Goal: Information Seeking & Learning: Learn about a topic

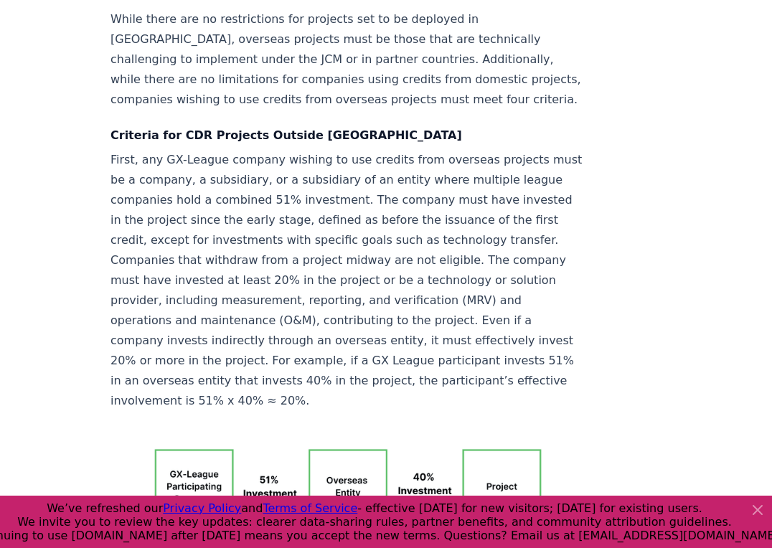
scroll to position [2631, 0]
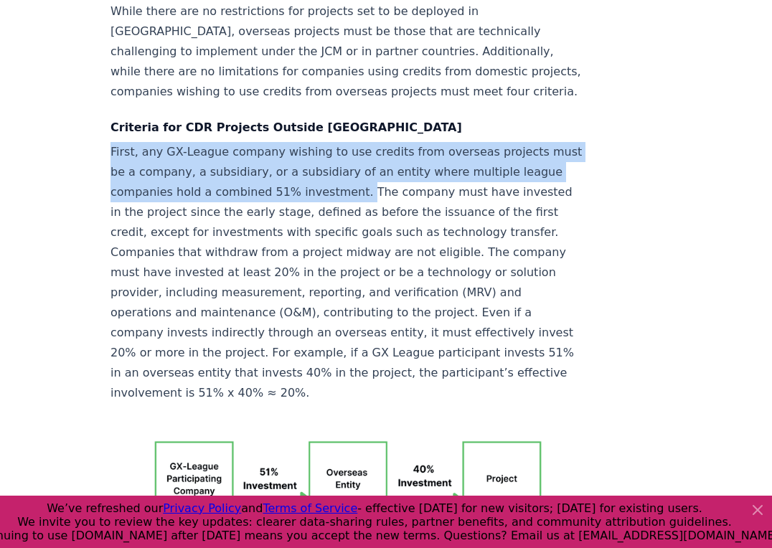
drag, startPoint x: 108, startPoint y: 49, endPoint x: 288, endPoint y: 91, distance: 184.9
click at [288, 91] on div "August 28, 2024 Japan's GX-League and Carbon Removal in GX-ETS A post by Tank C…" at bounding box center [386, 363] width 772 height 5885
click at [288, 142] on p "First, any GX-League company wishing to use credits from overseas projects must…" at bounding box center [347, 272] width 475 height 261
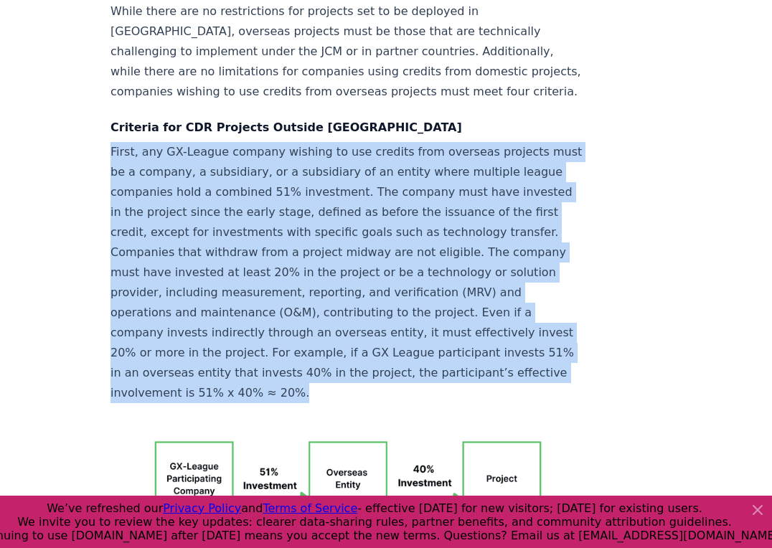
drag, startPoint x: 108, startPoint y: 49, endPoint x: 365, endPoint y: 276, distance: 343.5
click at [365, 276] on div "August 28, 2024 Japan's GX-League and Carbon Removal in GX-ETS A post by Tank C…" at bounding box center [386, 363] width 772 height 5885
copy p "First, any GX-League company wishing to use credits from overseas projects must…"
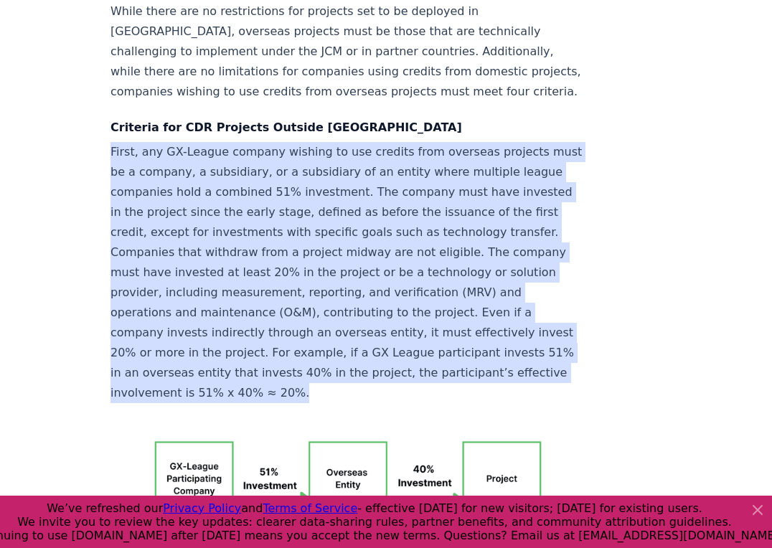
drag, startPoint x: 545, startPoint y: 91, endPoint x: 55, endPoint y: 102, distance: 490.7
click at [55, 102] on div "August 28, 2024 Japan's GX-League and Carbon Removal in GX-ETS A post by Tank C…" at bounding box center [386, 363] width 772 height 5885
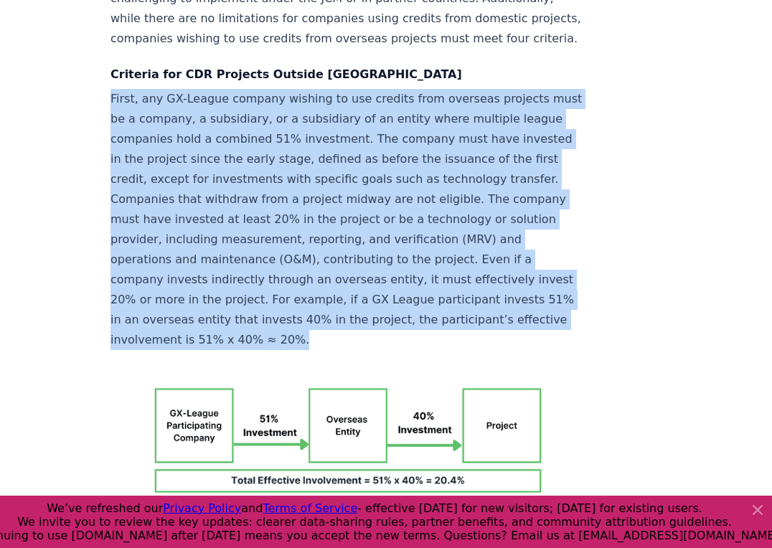
scroll to position [2839, 0]
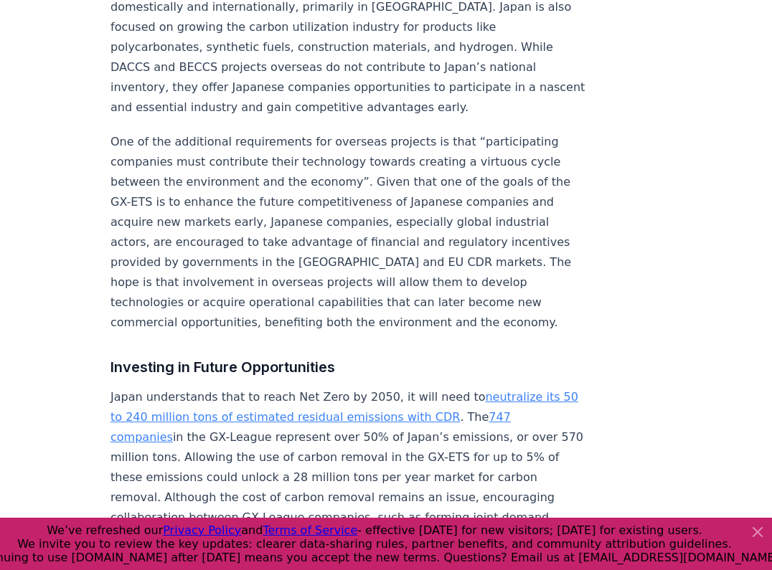
scroll to position [4276, 0]
click at [501, 409] on link "747 companies" at bounding box center [310, 426] width 400 height 34
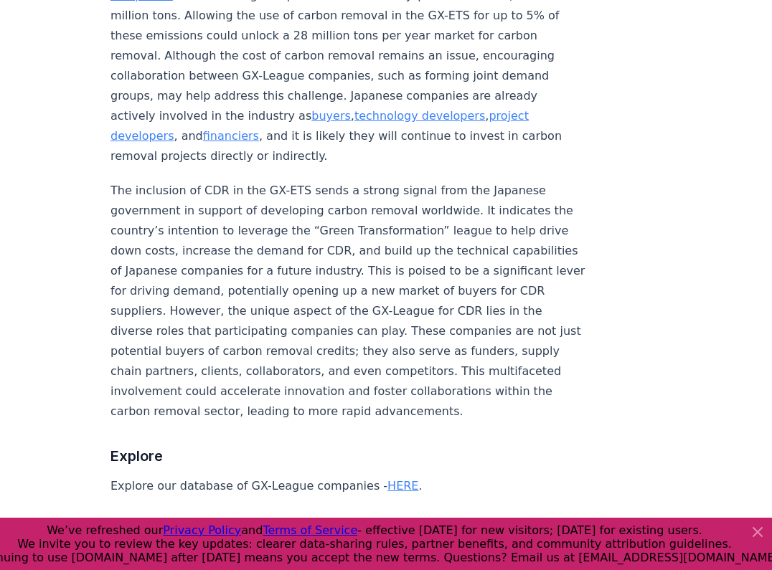
scroll to position [4822, 0]
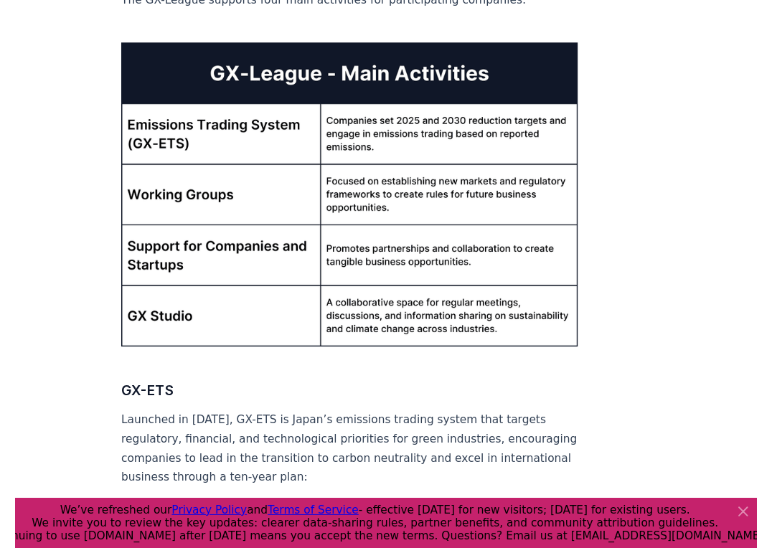
scroll to position [1732, 0]
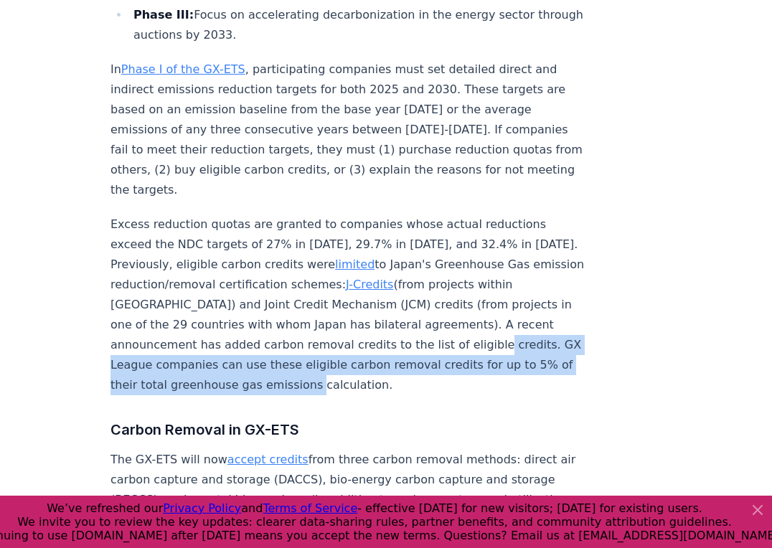
drag, startPoint x: 250, startPoint y: 280, endPoint x: 480, endPoint y: 303, distance: 231.3
click at [480, 303] on p "Excess reduction quotas are granted to companies whose actual reductions exceed…" at bounding box center [347, 304] width 475 height 181
drag, startPoint x: 245, startPoint y: 277, endPoint x: 478, endPoint y: 295, distance: 233.8
click at [478, 295] on p "Excess reduction quotas are granted to companies whose actual reductions exceed…" at bounding box center [347, 304] width 475 height 181
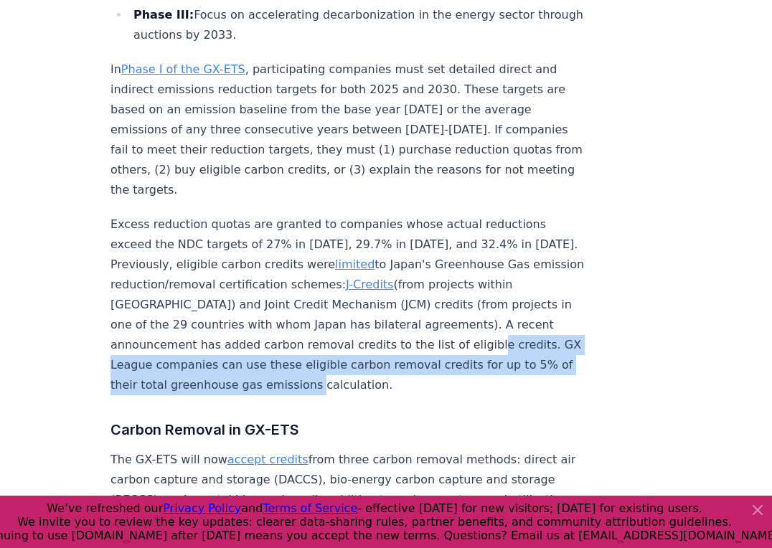
copy p "GX League companies can use these eligible carbon removal credits for up to 5% …"
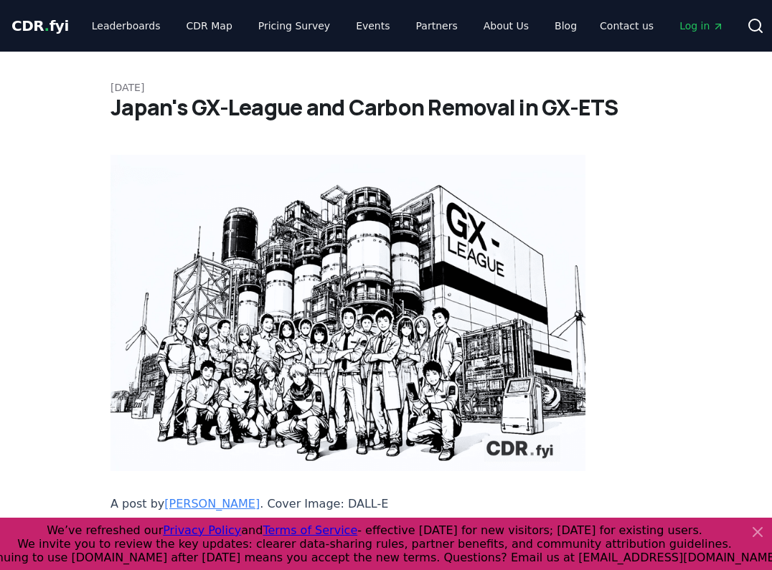
scroll to position [1644, 0]
